Goal: Information Seeking & Learning: Learn about a topic

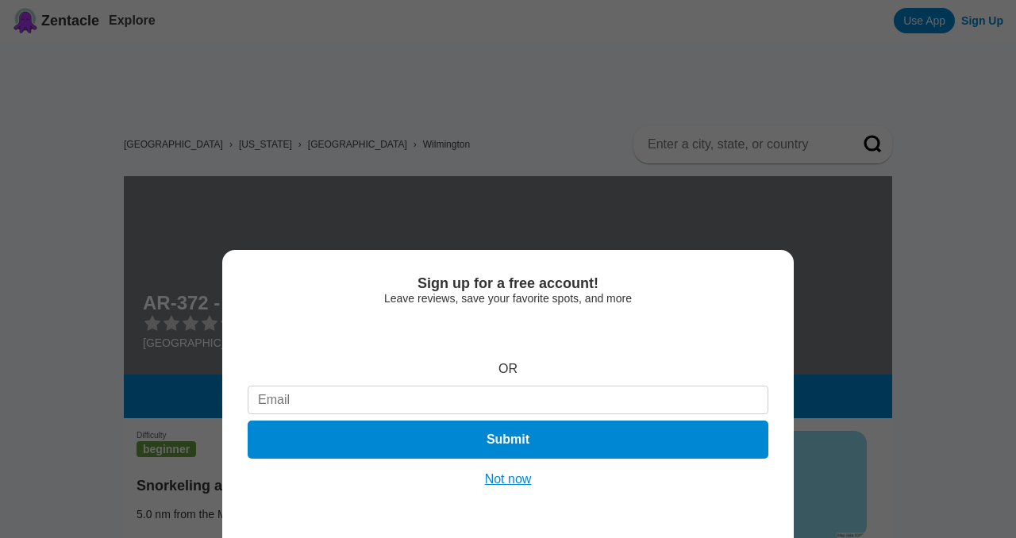
scroll to position [129, 0]
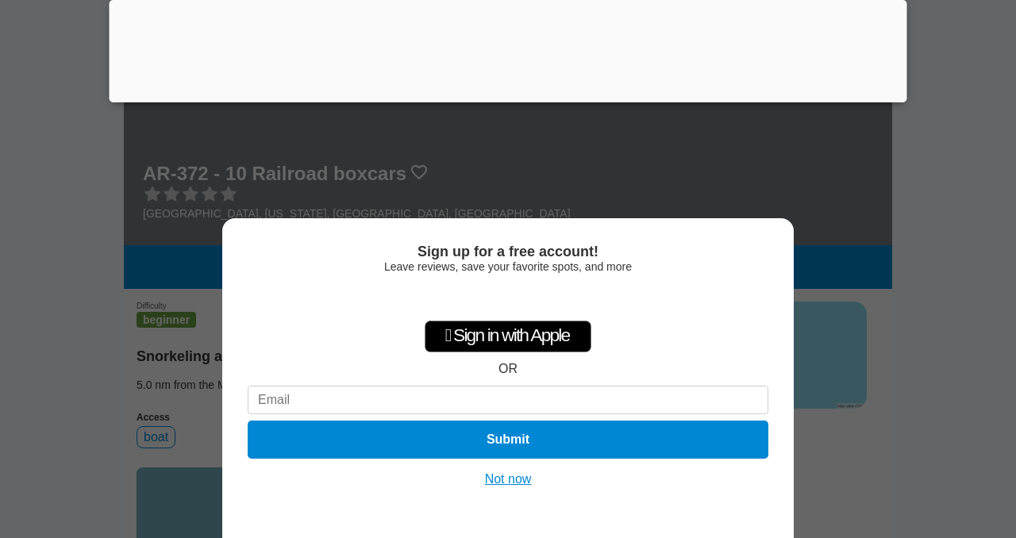
click at [510, 480] on button "Not now" at bounding box center [508, 479] width 56 height 16
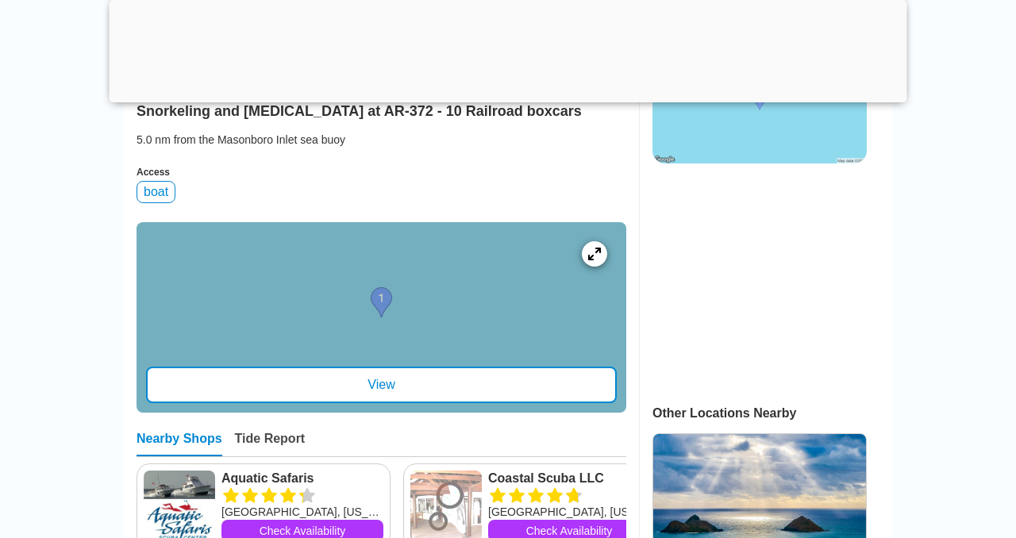
scroll to position [375, 0]
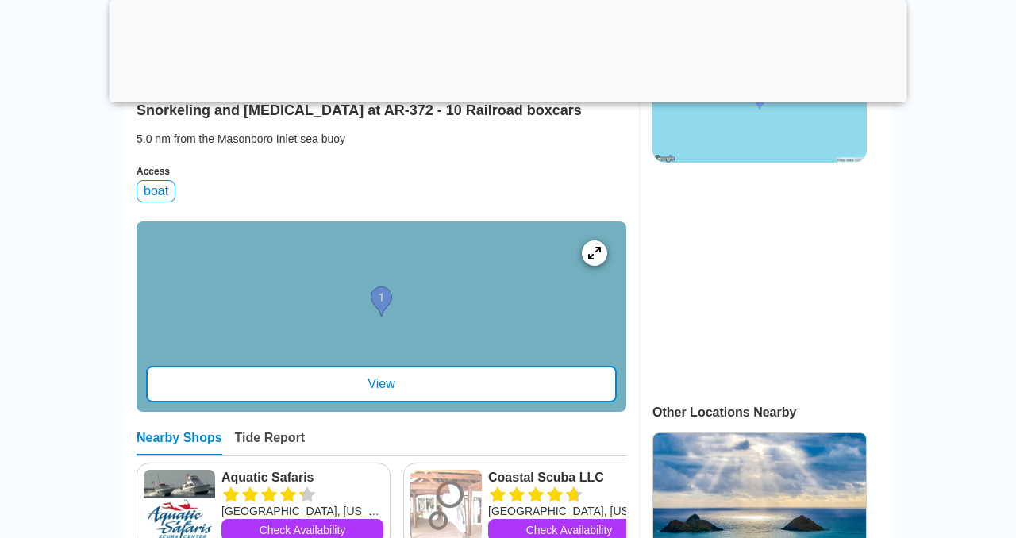
click at [452, 402] on div "View" at bounding box center [381, 384] width 471 height 37
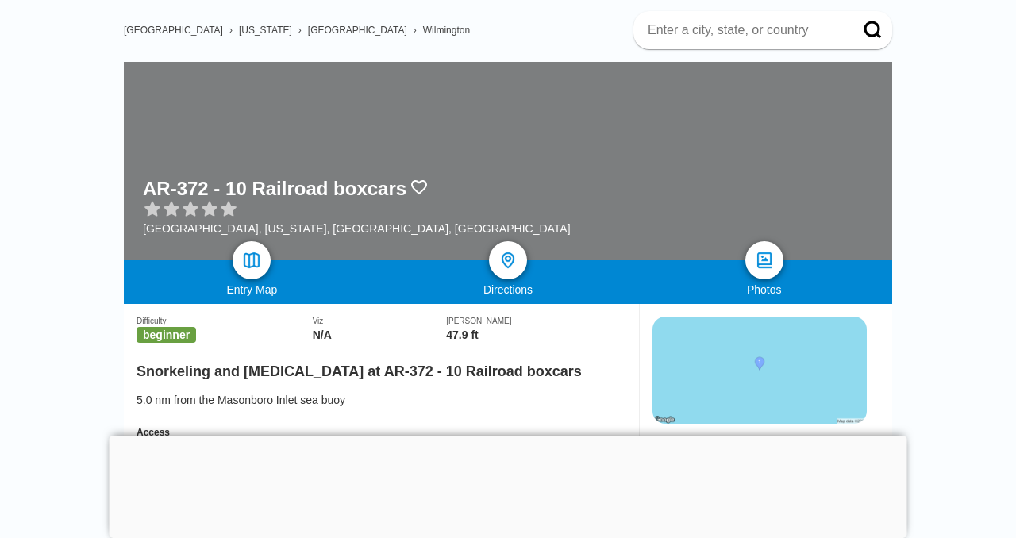
scroll to position [111, 0]
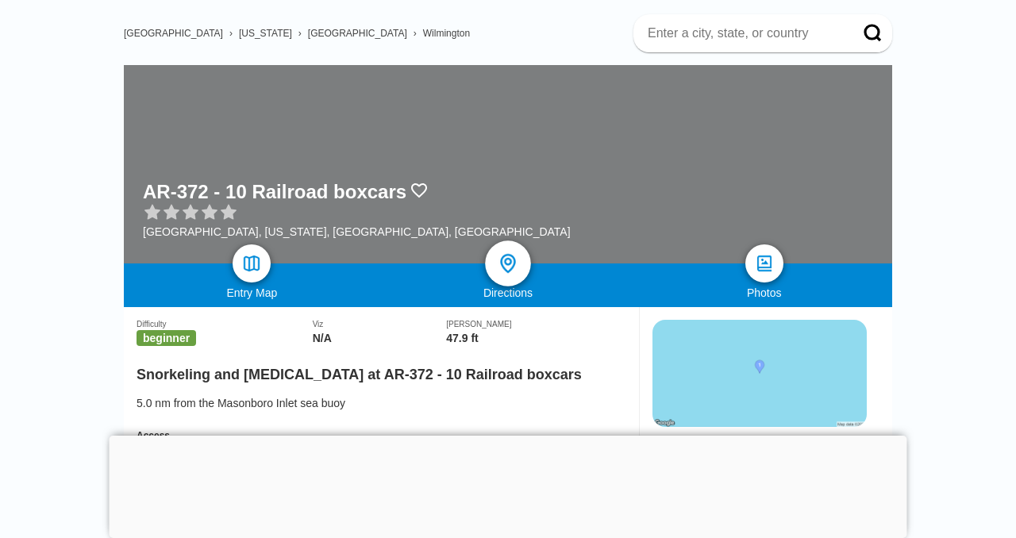
click at [506, 261] on img at bounding box center [508, 263] width 23 height 23
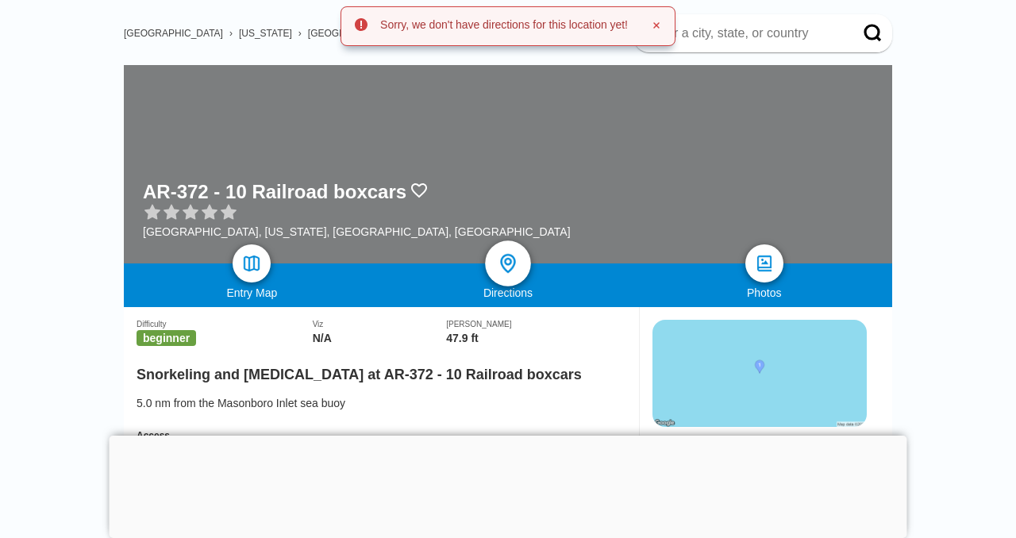
click at [506, 261] on img at bounding box center [508, 263] width 23 height 23
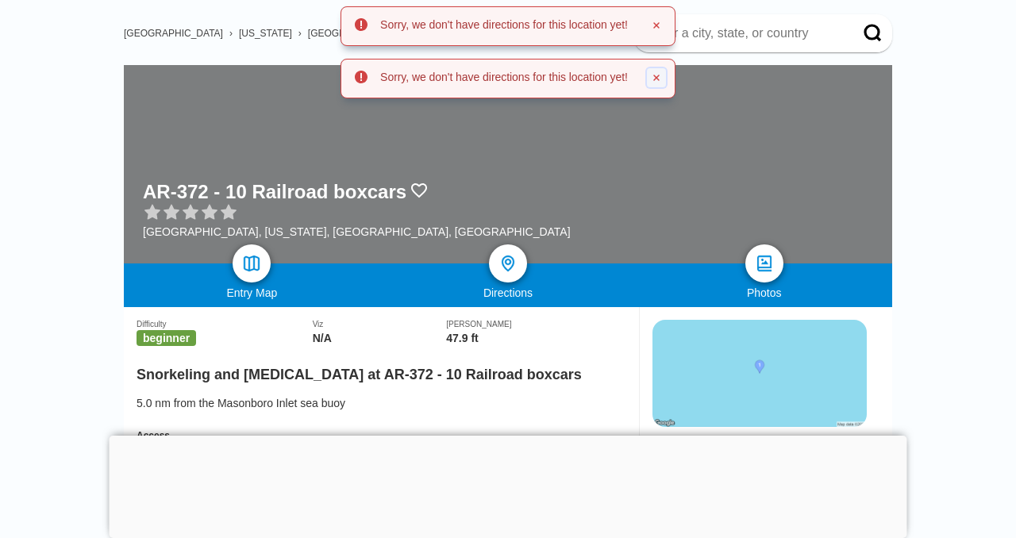
click at [659, 79] on icon at bounding box center [656, 78] width 6 height 6
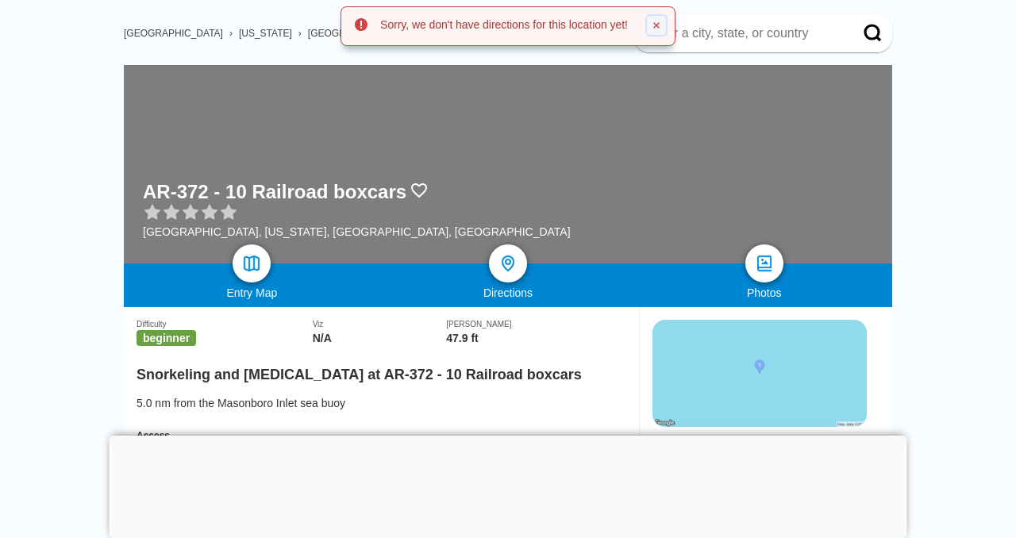
click at [661, 21] on icon at bounding box center [656, 26] width 10 height 10
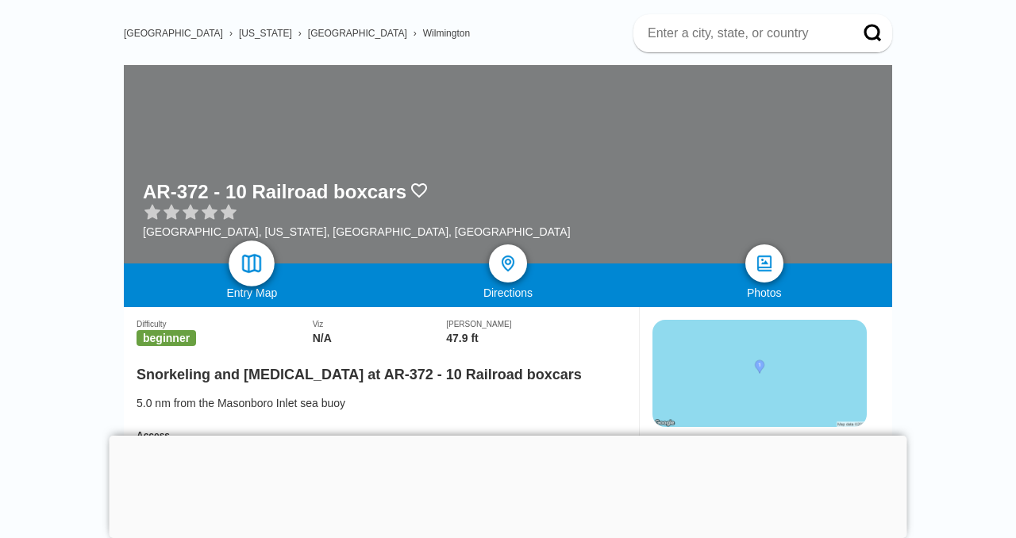
click at [259, 254] on img at bounding box center [251, 263] width 23 height 23
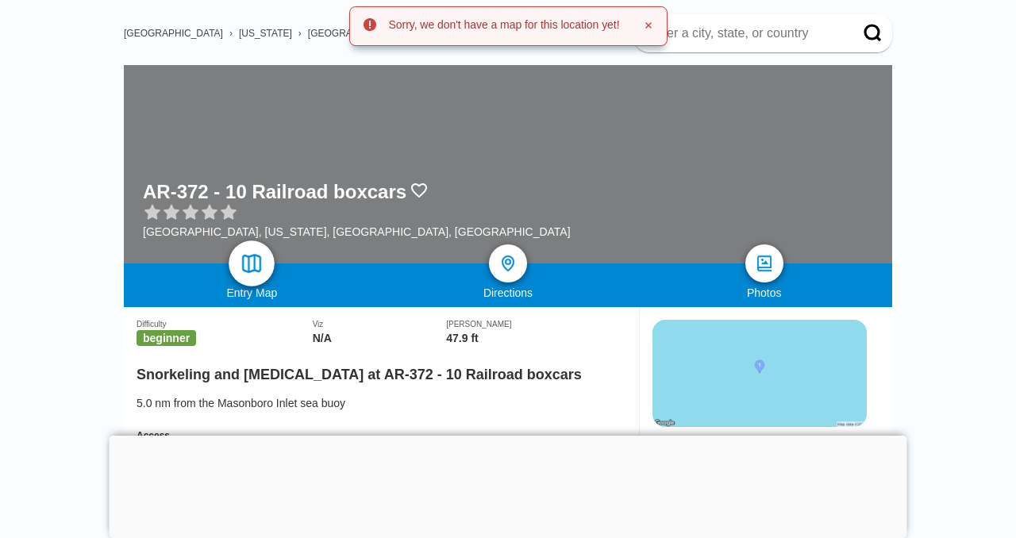
scroll to position [0, 0]
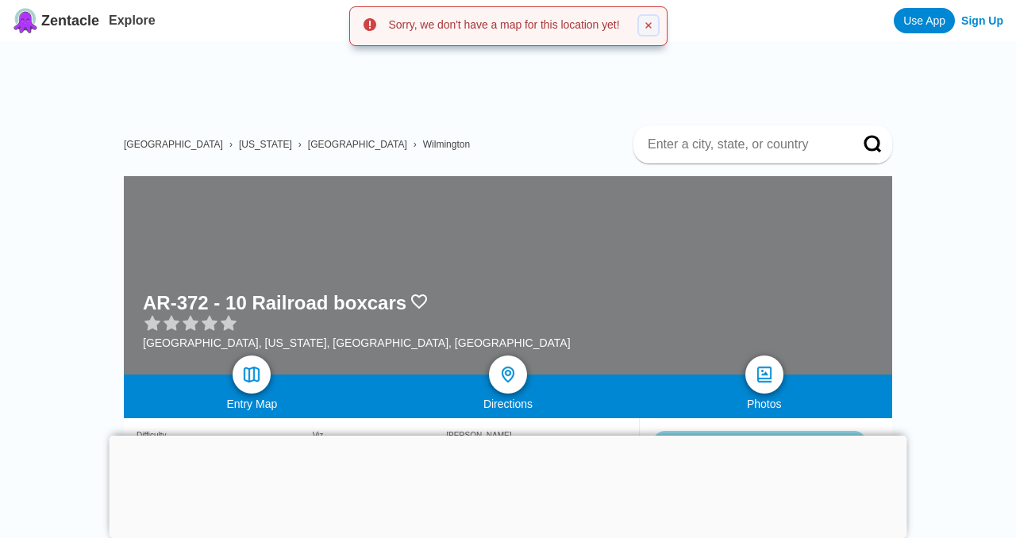
click at [653, 24] on icon at bounding box center [649, 26] width 10 height 10
